Goal: Information Seeking & Learning: Check status

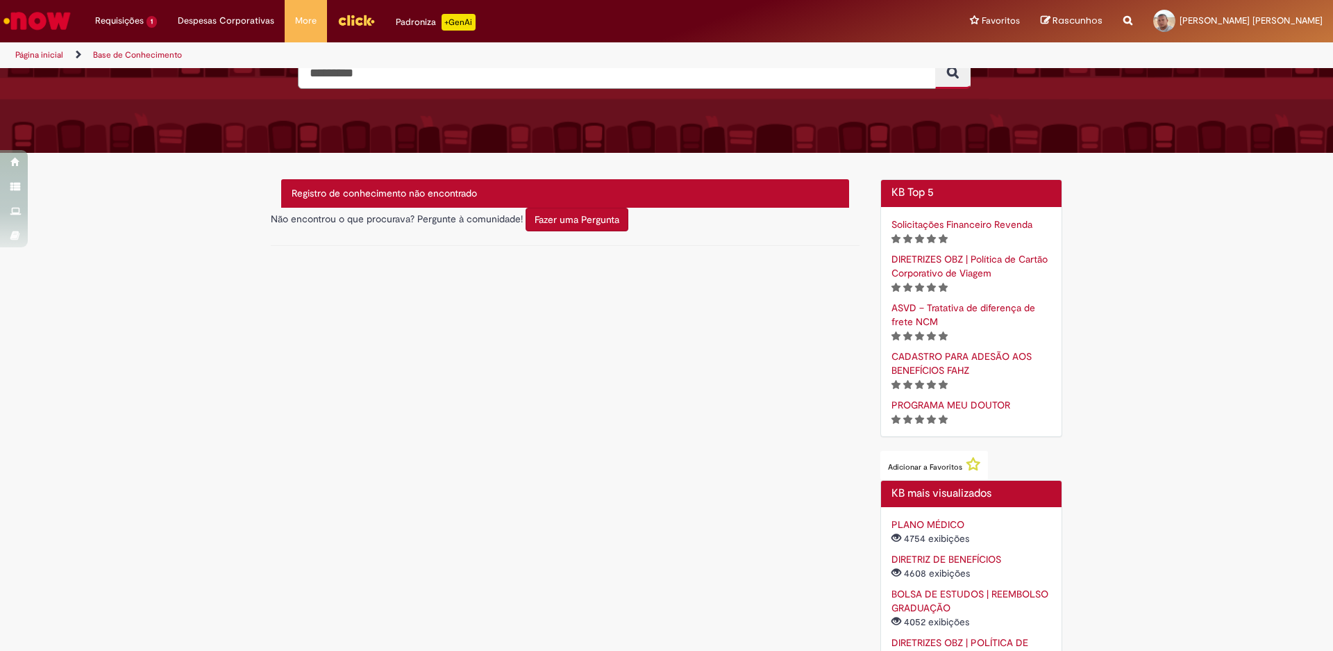
scroll to position [228, 0]
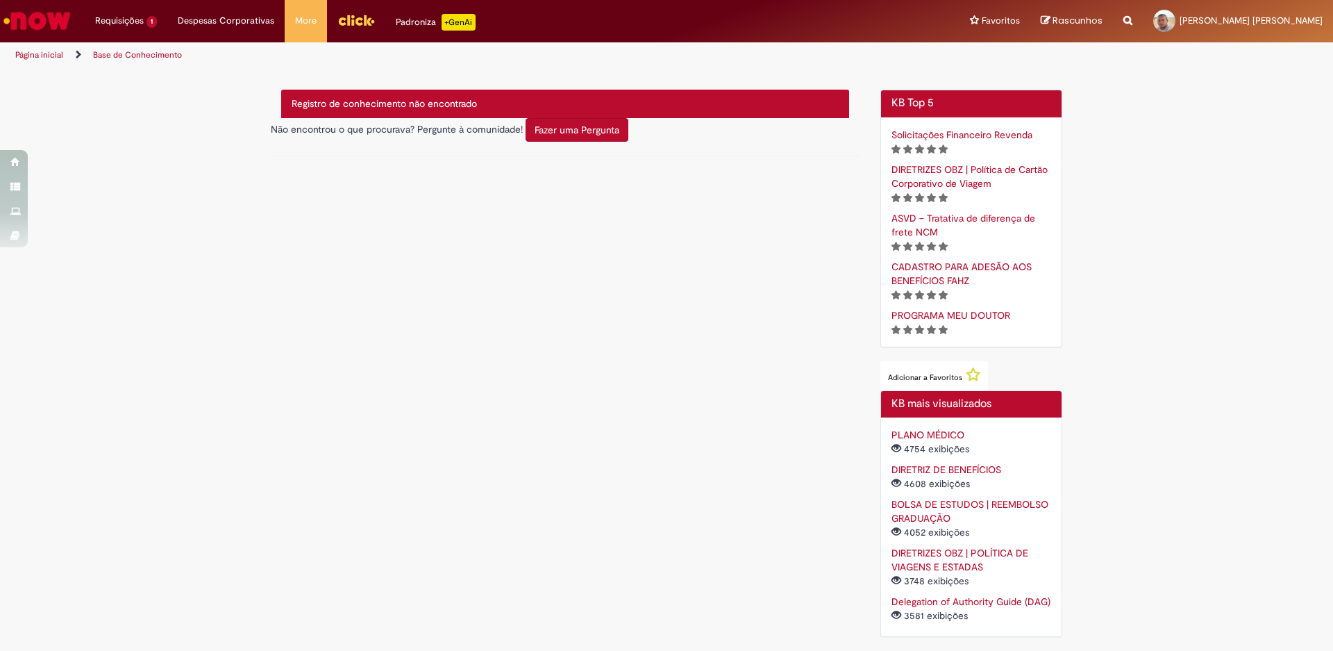
click at [922, 506] on link "BOLSA DE ESTUDOS | REEMBOLSO GRADUAÇÃO" at bounding box center [970, 511] width 157 height 26
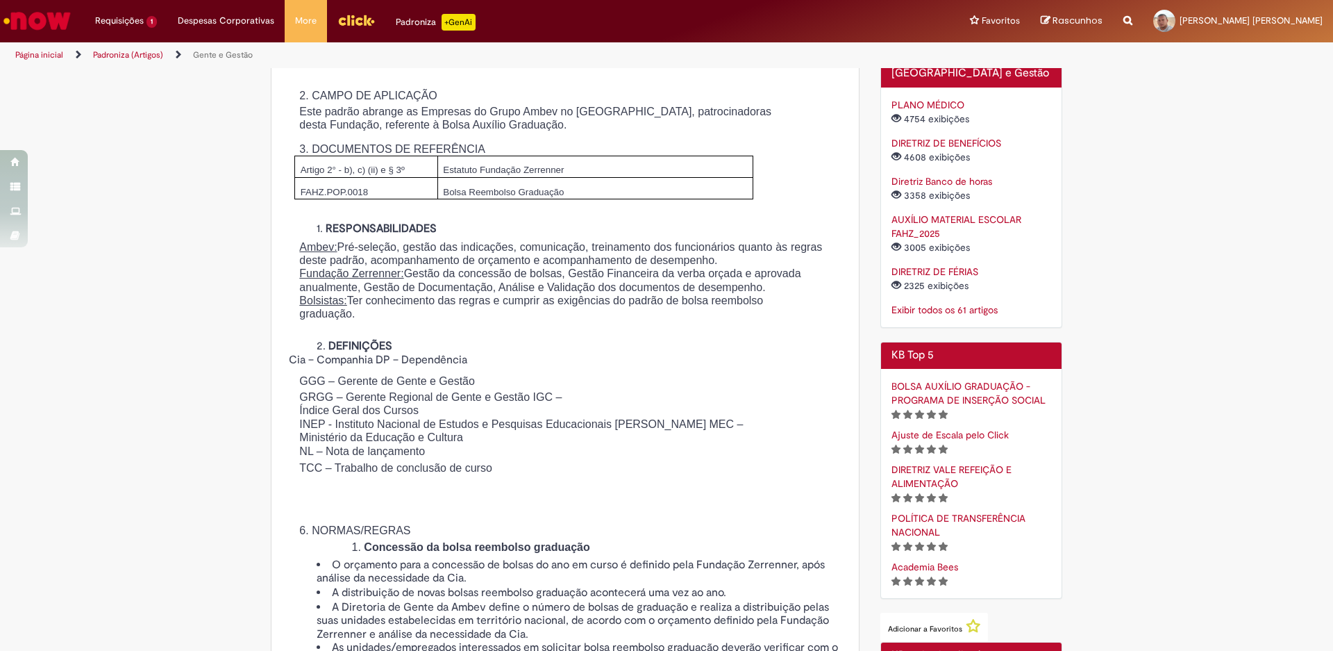
scroll to position [694, 0]
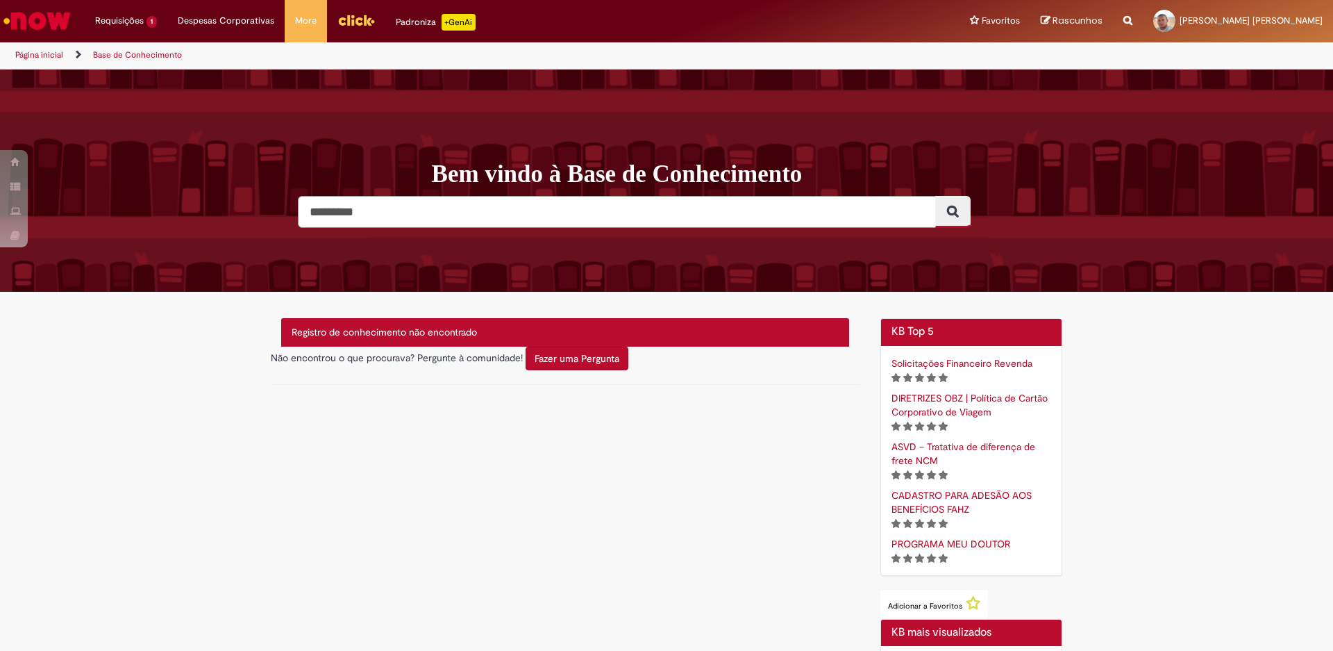
click at [766, 219] on input "Pesquisar" at bounding box center [617, 212] width 638 height 32
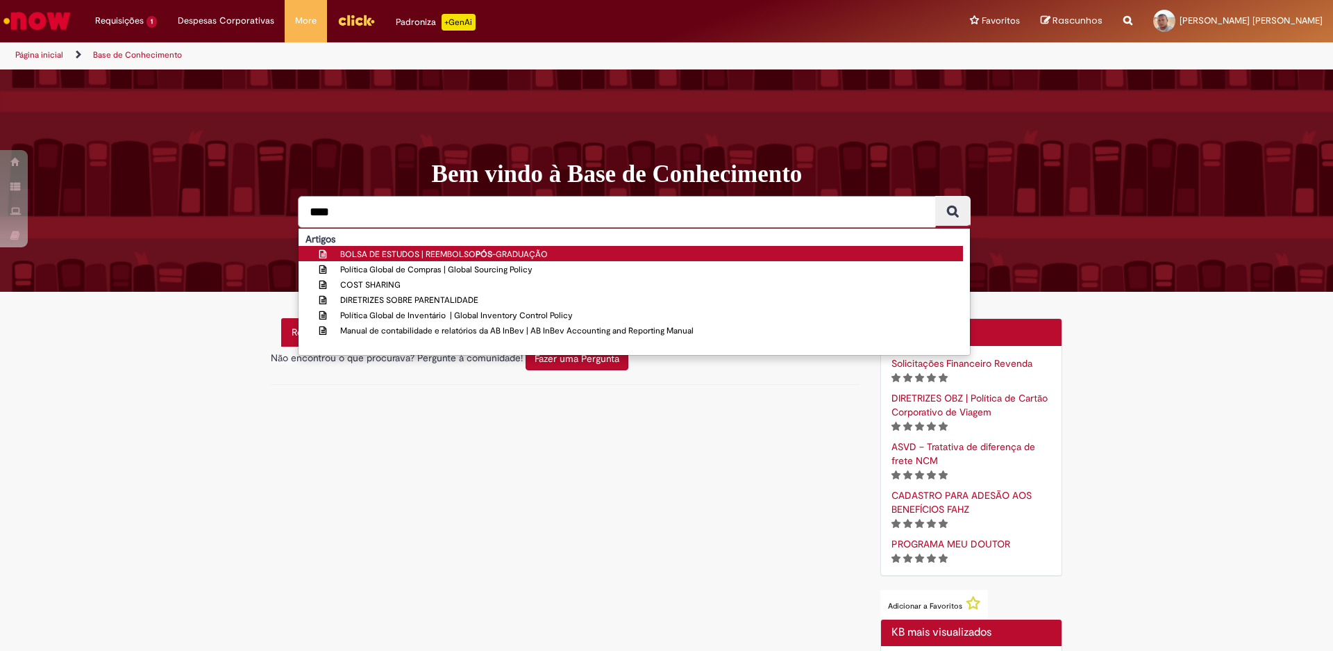
type input "***"
click at [459, 250] on span "BOLSA DE ESTUDOS | REEMBOLSO PÓS -GRADUAÇÃO" at bounding box center [444, 254] width 208 height 11
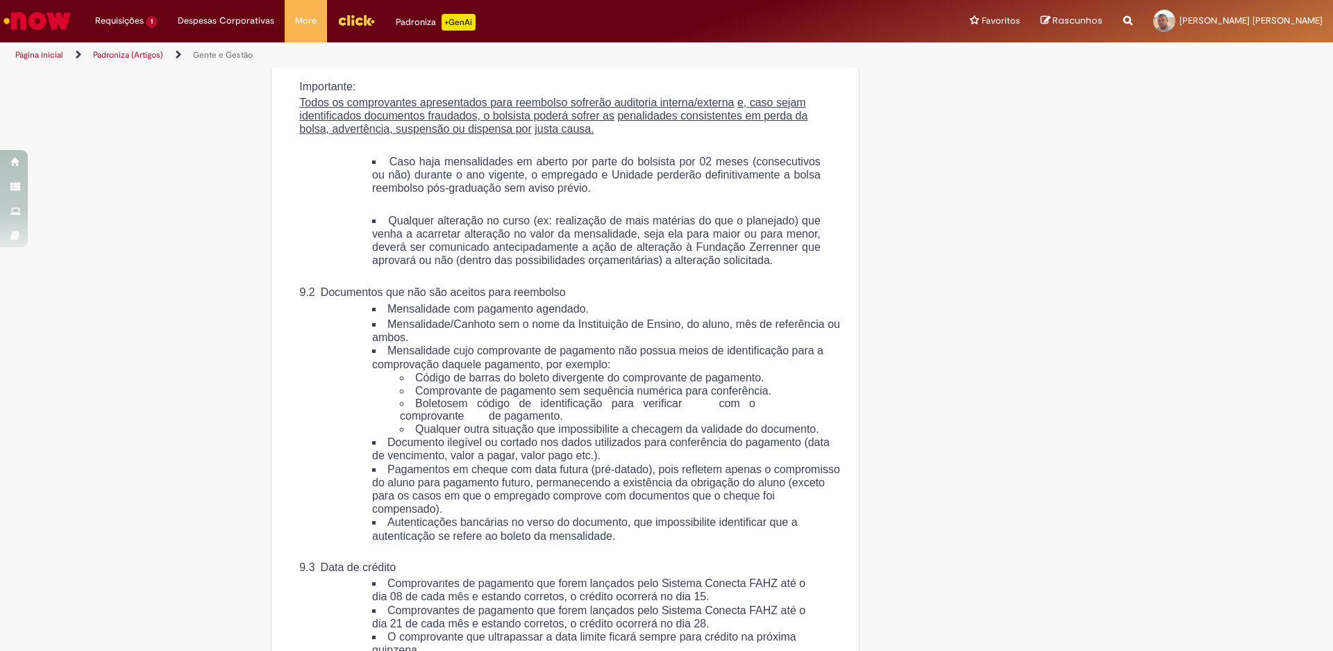
scroll to position [2986, 0]
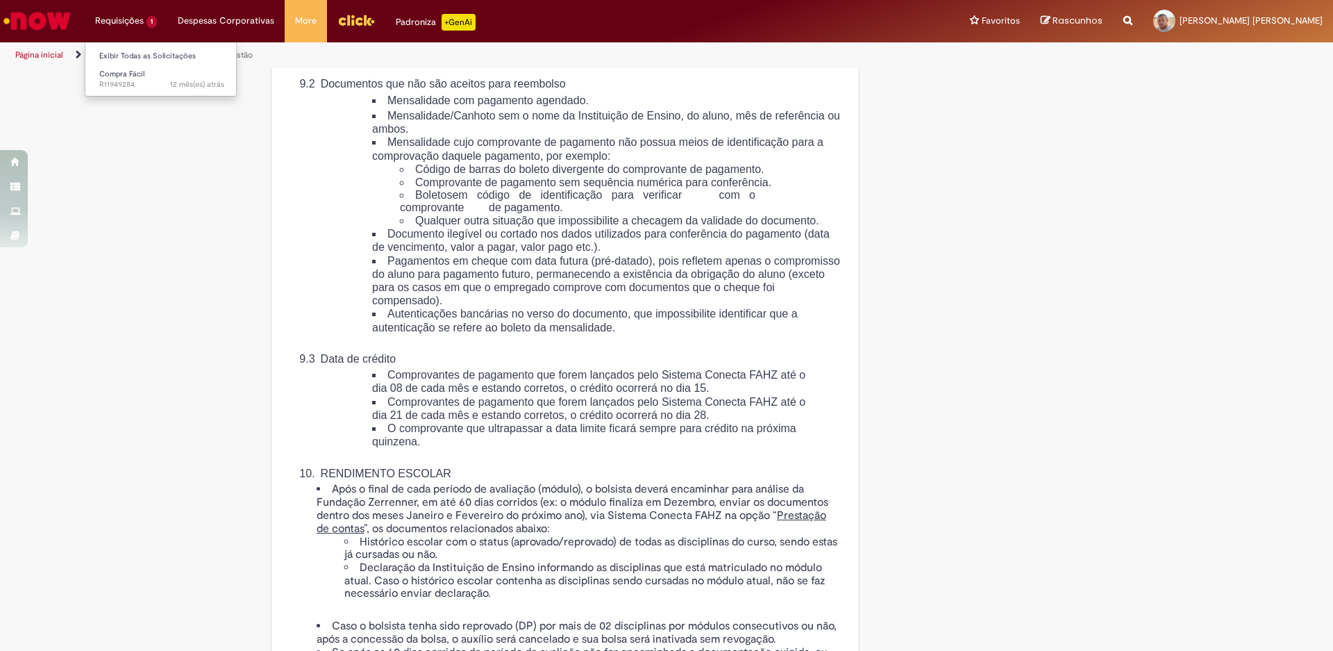
drag, startPoint x: 119, startPoint y: 17, endPoint x: 129, endPoint y: 15, distance: 9.9
click at [120, 17] on li "Requisições 1 Exibir Todas as Solicitações Compra Fácil 12 mês(es) atrás 12 mes…" at bounding box center [126, 21] width 83 height 42
click at [132, 58] on link "Exibir Todas as Solicitações" at bounding box center [161, 56] width 153 height 15
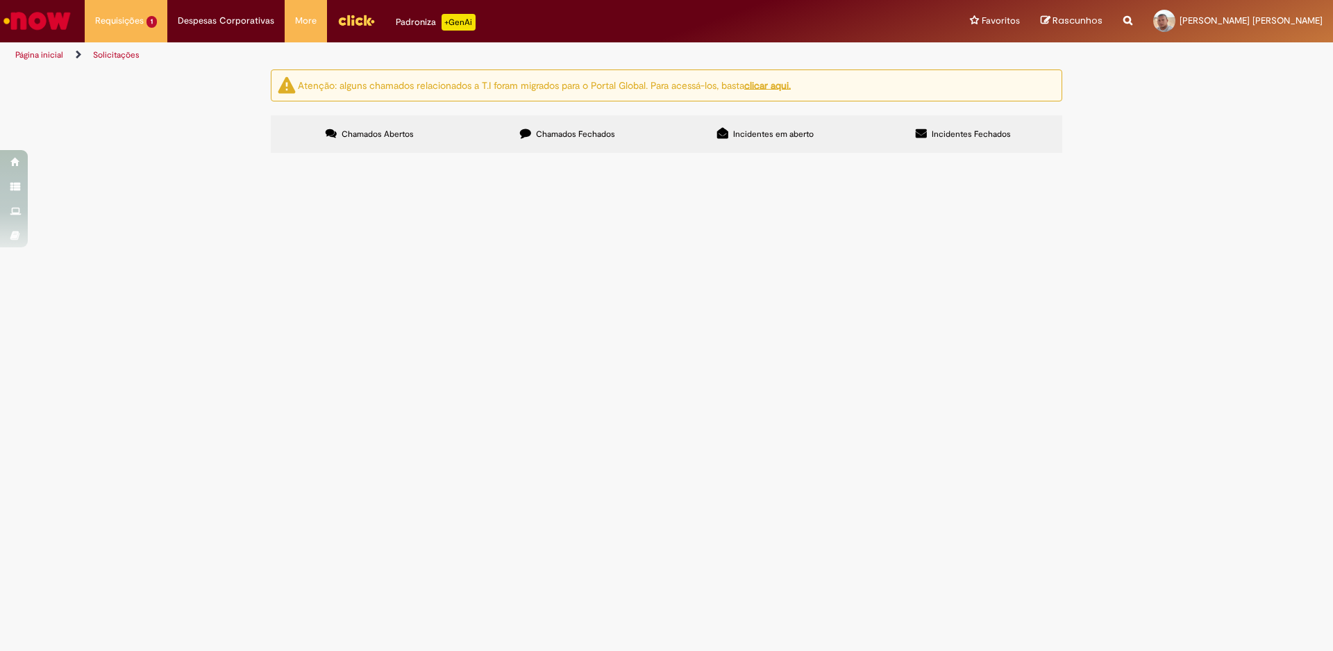
click at [764, 133] on span "Incidentes em aberto" at bounding box center [773, 133] width 81 height 11
click at [122, 56] on link "Exibir Todas as Solicitações" at bounding box center [161, 56] width 153 height 15
click at [563, 132] on span "Chamados Fechados" at bounding box center [575, 133] width 79 height 11
click at [749, 133] on span "Incidentes em aberto" at bounding box center [773, 133] width 81 height 11
click at [588, 140] on label "Chamados Fechados" at bounding box center [568, 134] width 198 height 38
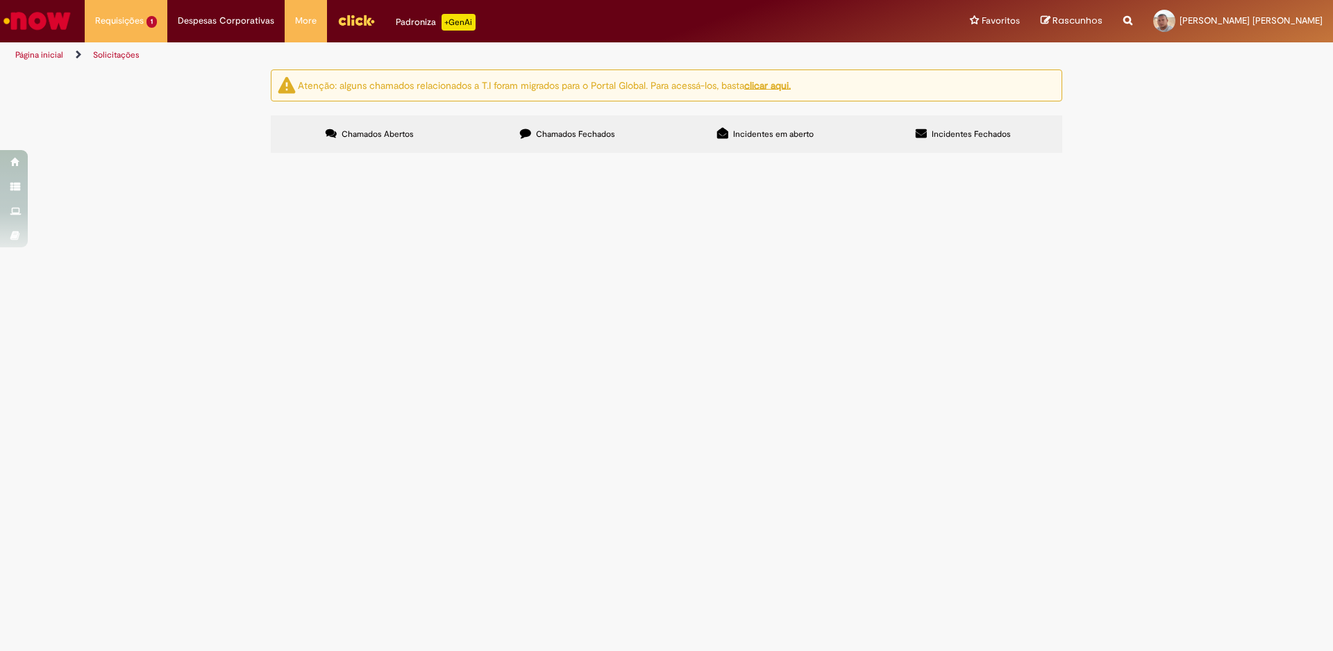
click at [360, 133] on span "Chamados Abertos" at bounding box center [378, 133] width 72 height 11
click at [785, 88] on u "clicar aqui." at bounding box center [767, 84] width 47 height 13
click at [451, 85] on ng-bind-html "Atenção: alguns chamados relacionados a T.I foram migrados para o Portal Global…" at bounding box center [544, 84] width 493 height 13
click at [786, 86] on u "clicar aqui." at bounding box center [767, 84] width 47 height 13
